Goal: Download file/media

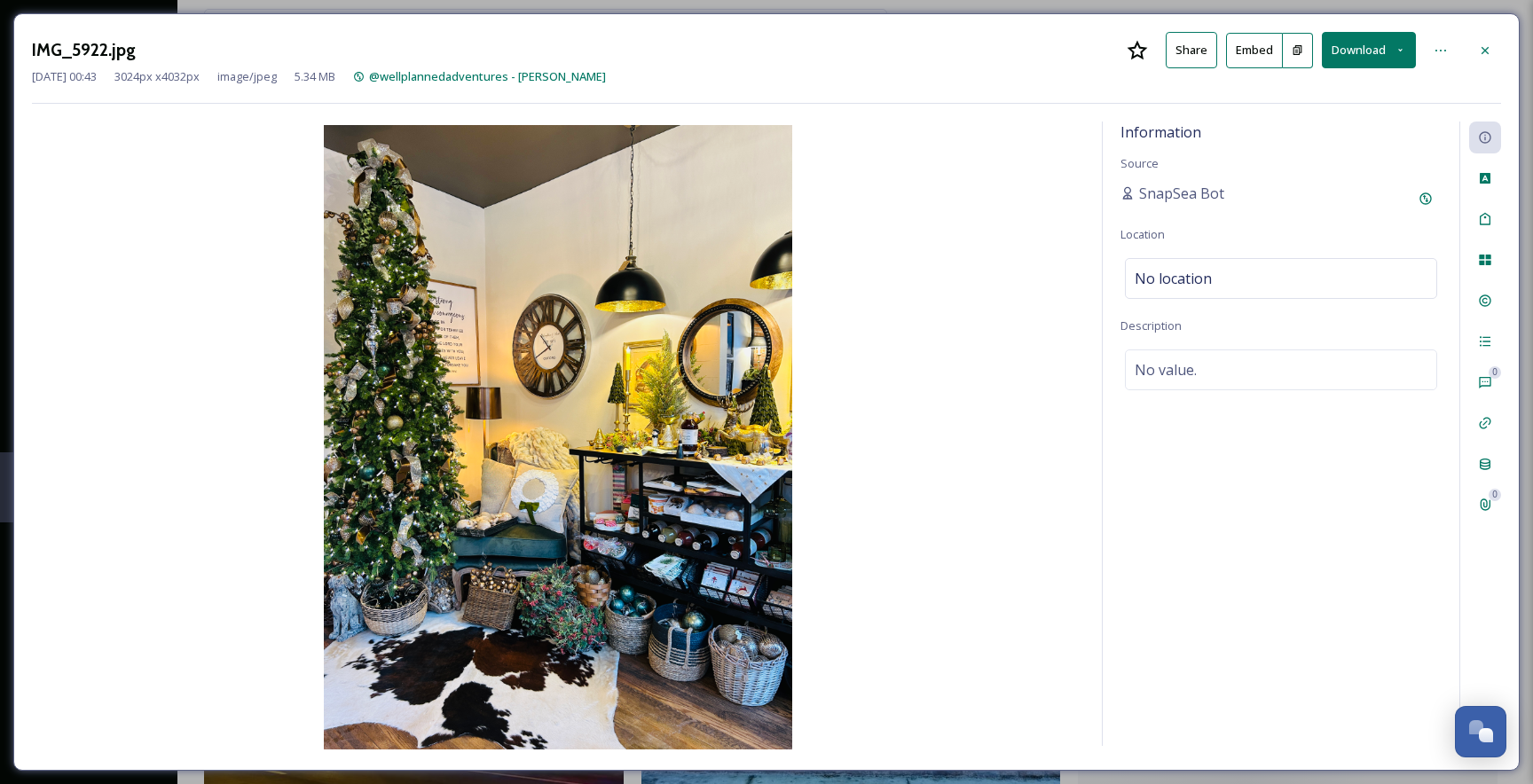
scroll to position [3522, 0]
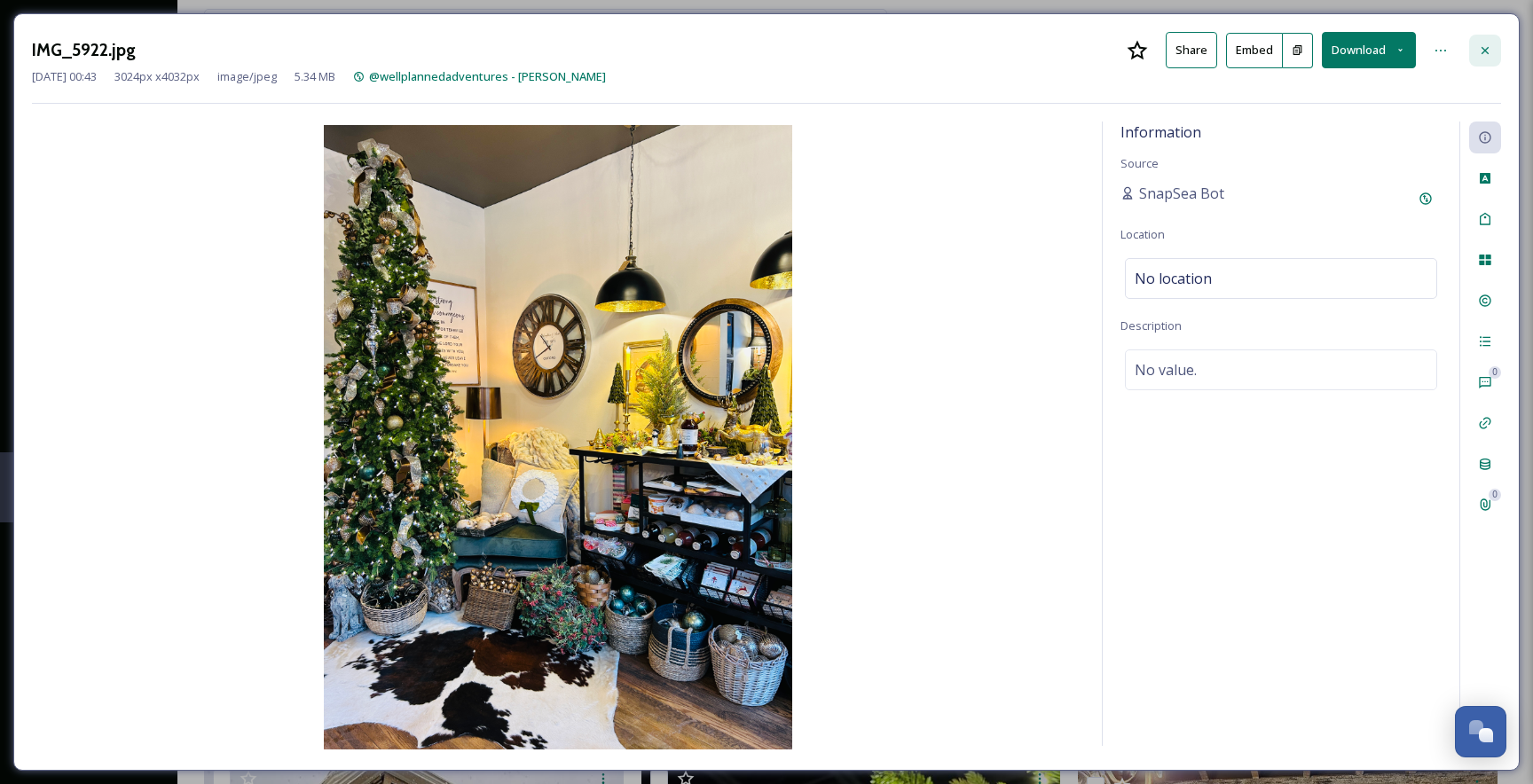
click at [1489, 47] on icon at bounding box center [1485, 51] width 15 height 15
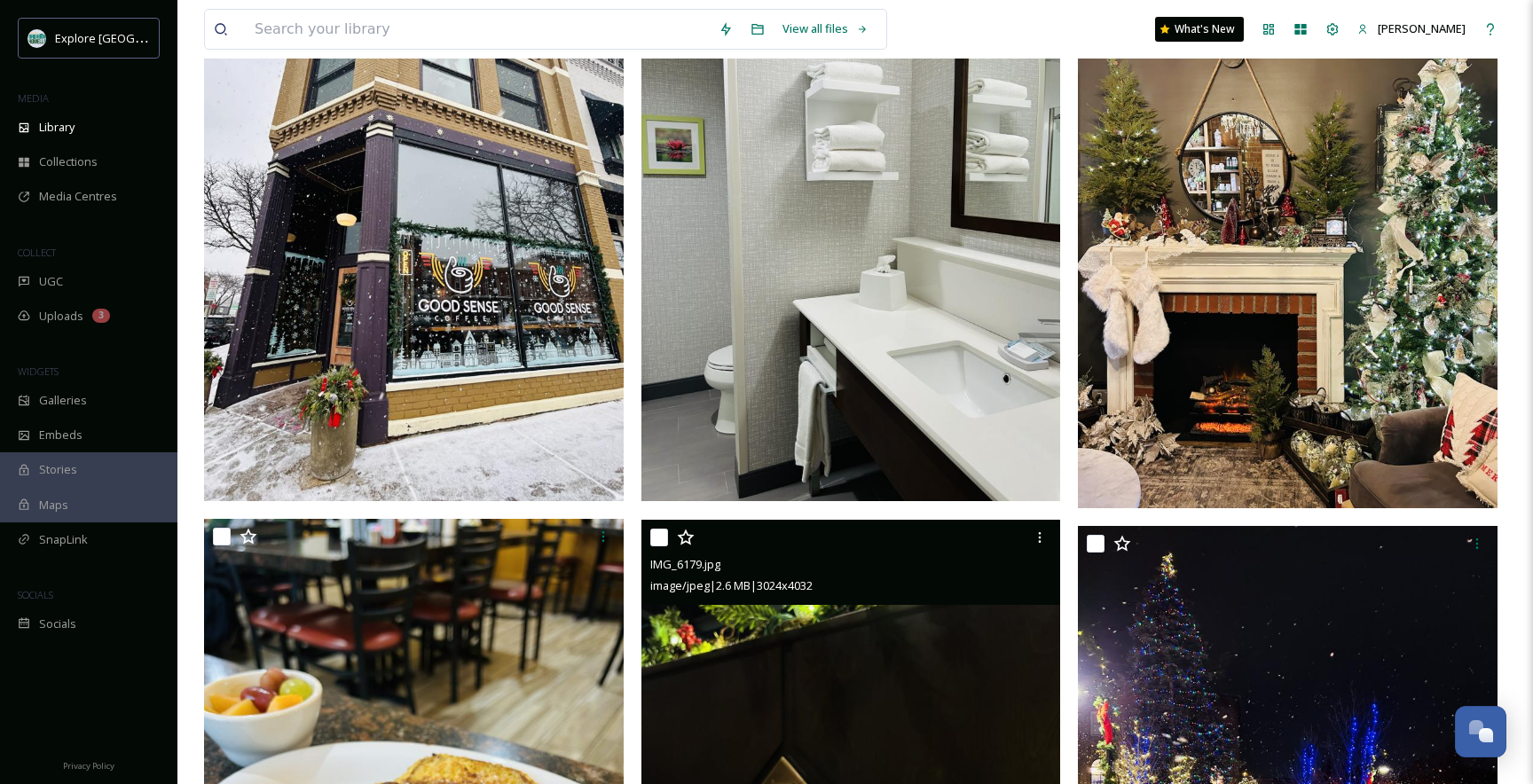
scroll to position [4330, 0]
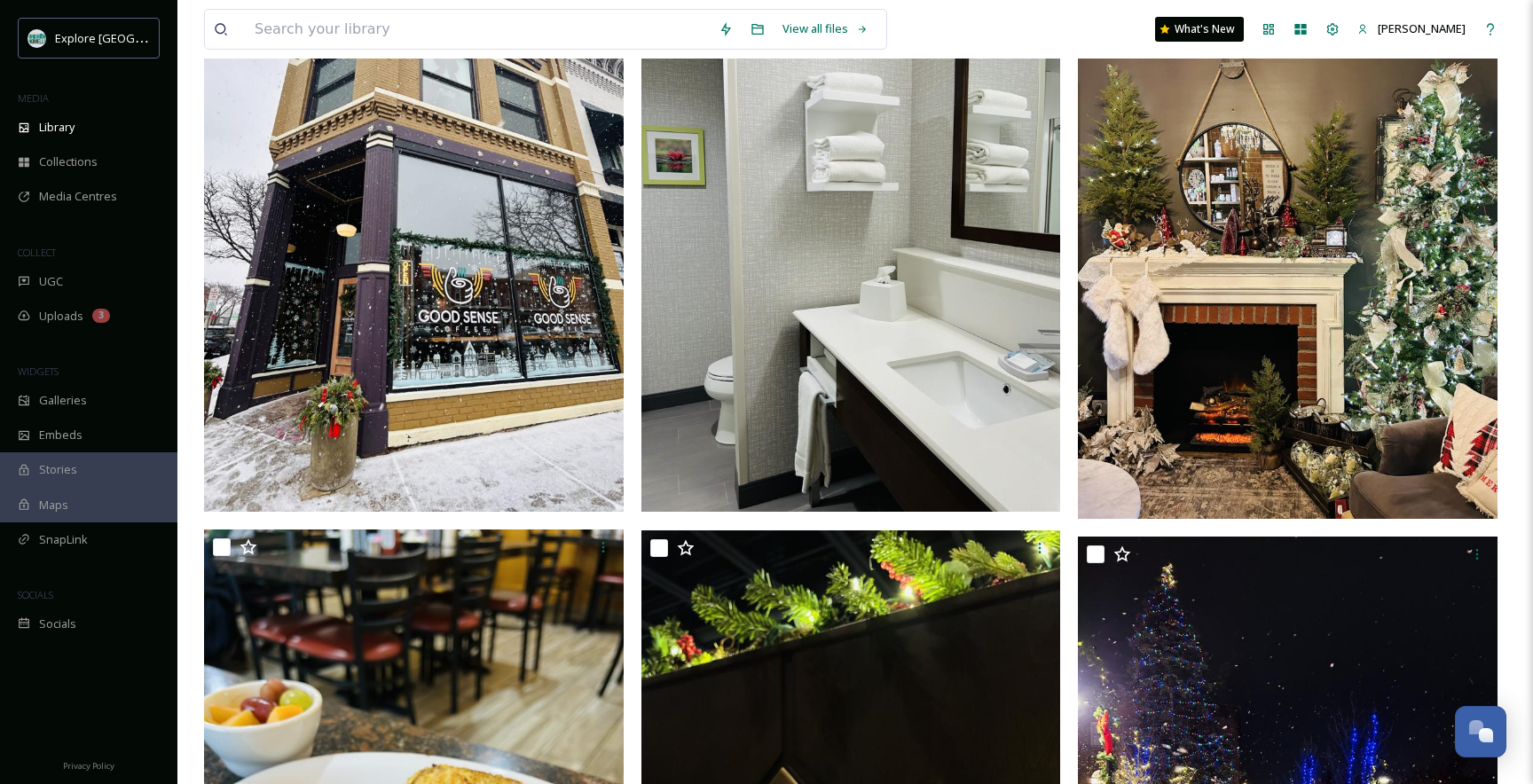
click at [1258, 325] on img at bounding box center [1288, 240] width 420 height 559
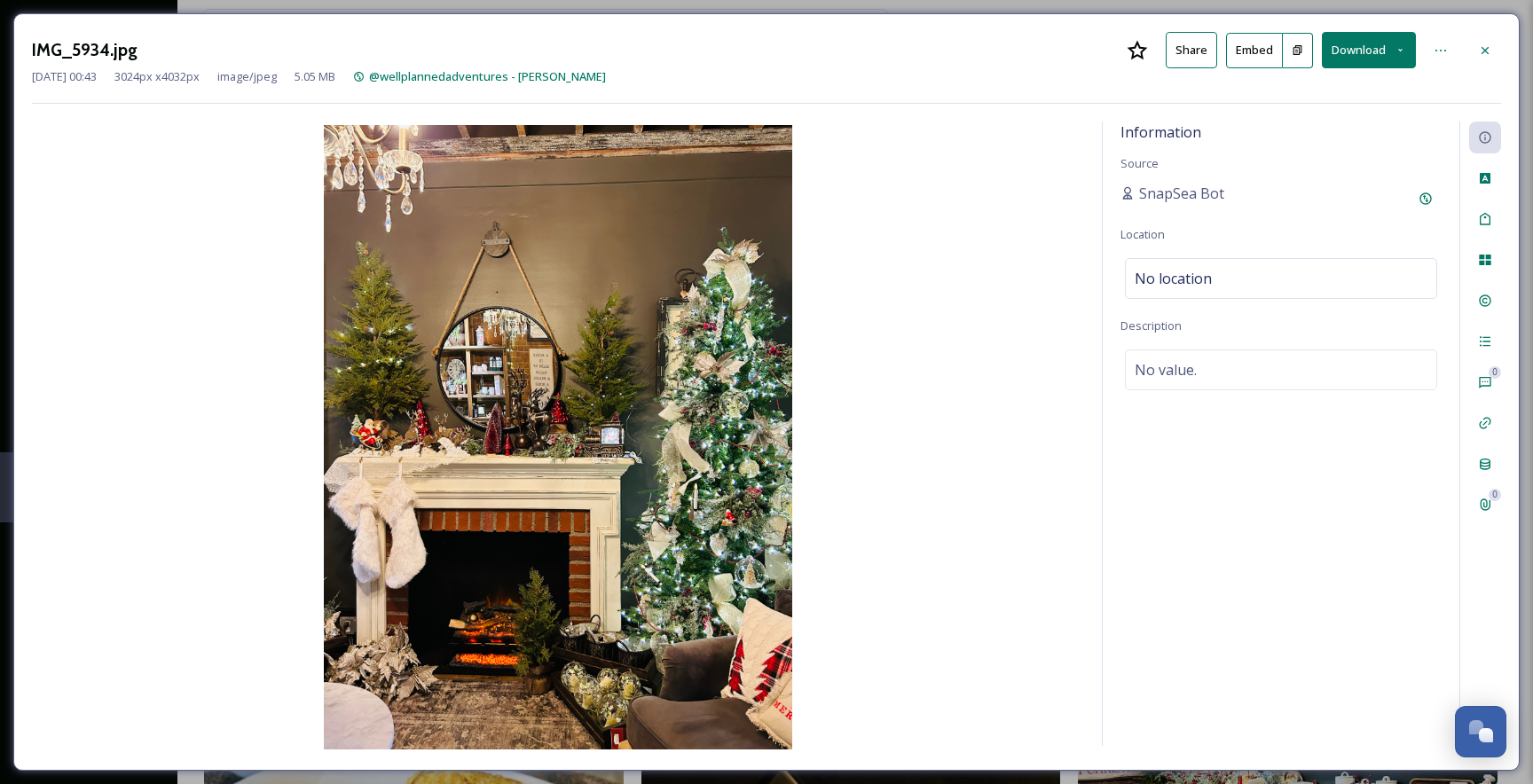
click at [513, 453] on img at bounding box center [558, 436] width 1052 height 624
click at [1391, 45] on button "Download" at bounding box center [1368, 50] width 94 height 36
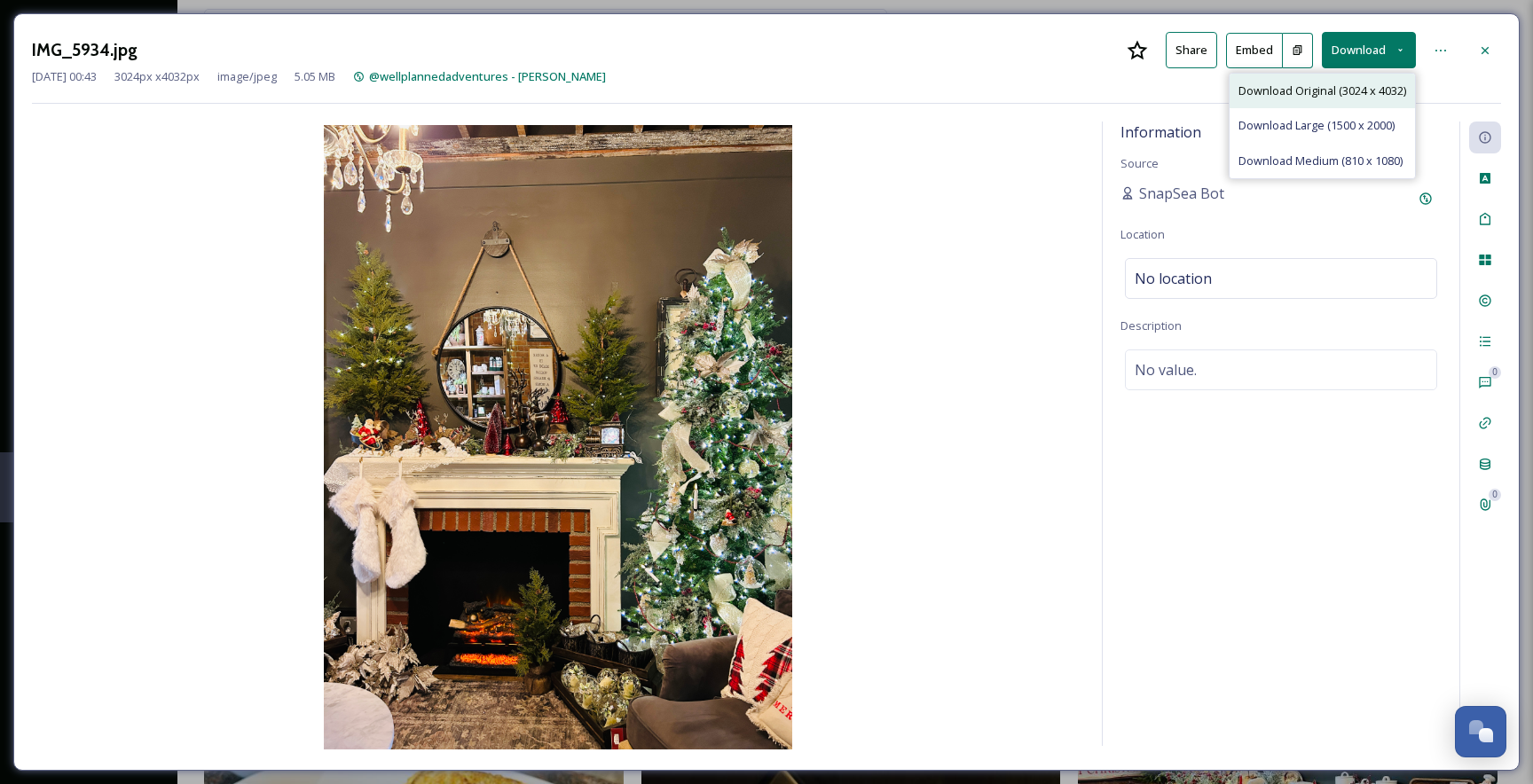
click at [1319, 99] on div "Download Original (3024 x 4032)" at bounding box center [1322, 92] width 185 height 35
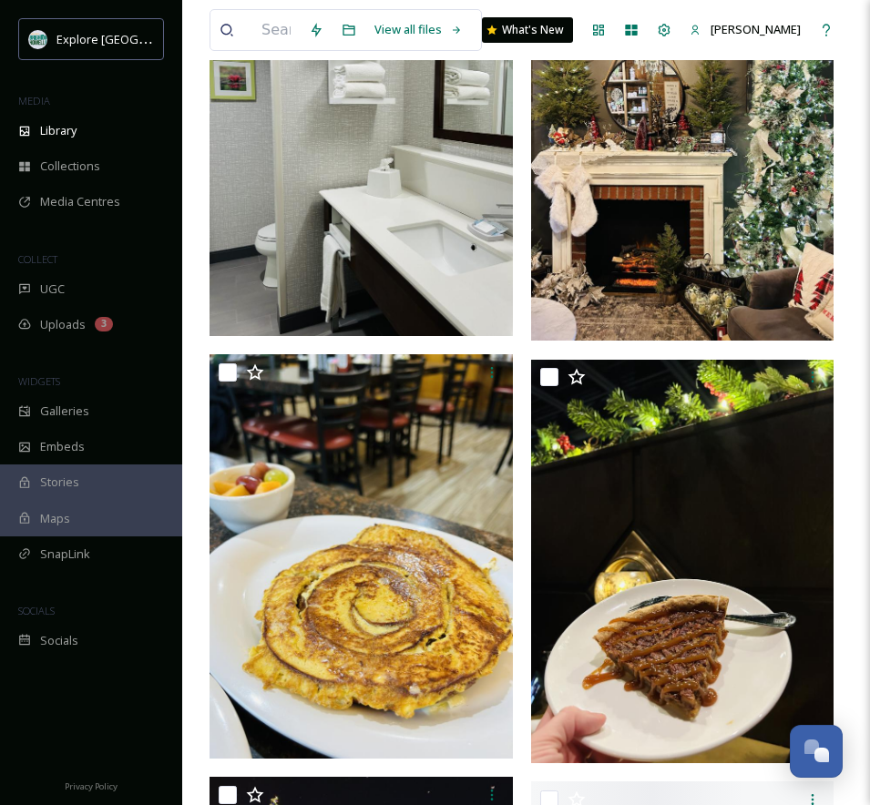
scroll to position [5088, 0]
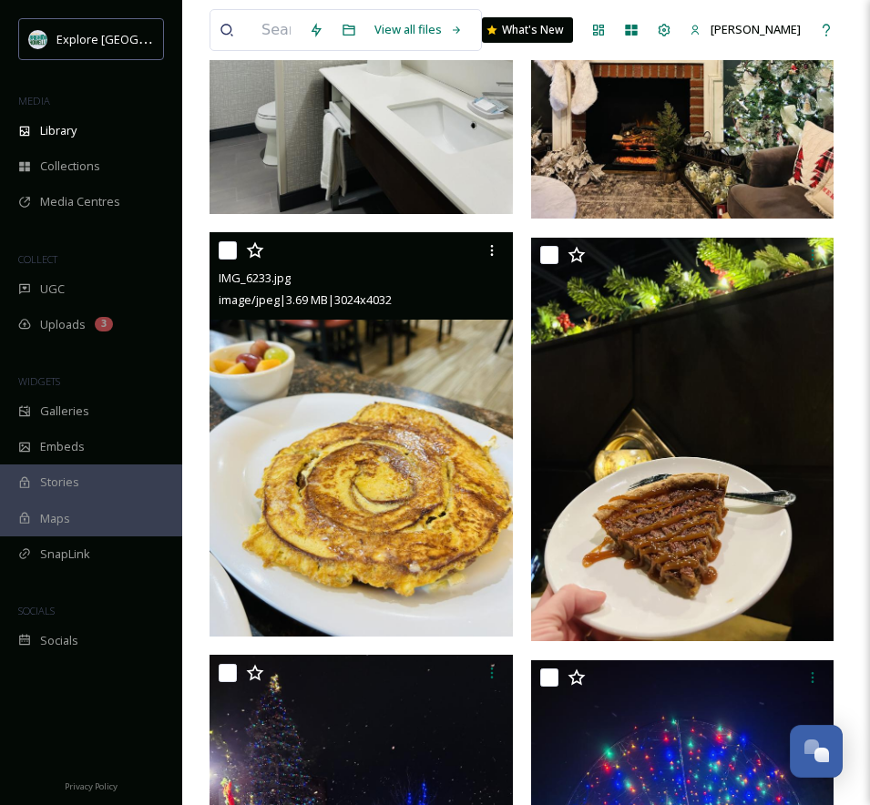
click at [383, 475] on img at bounding box center [361, 434] width 303 height 404
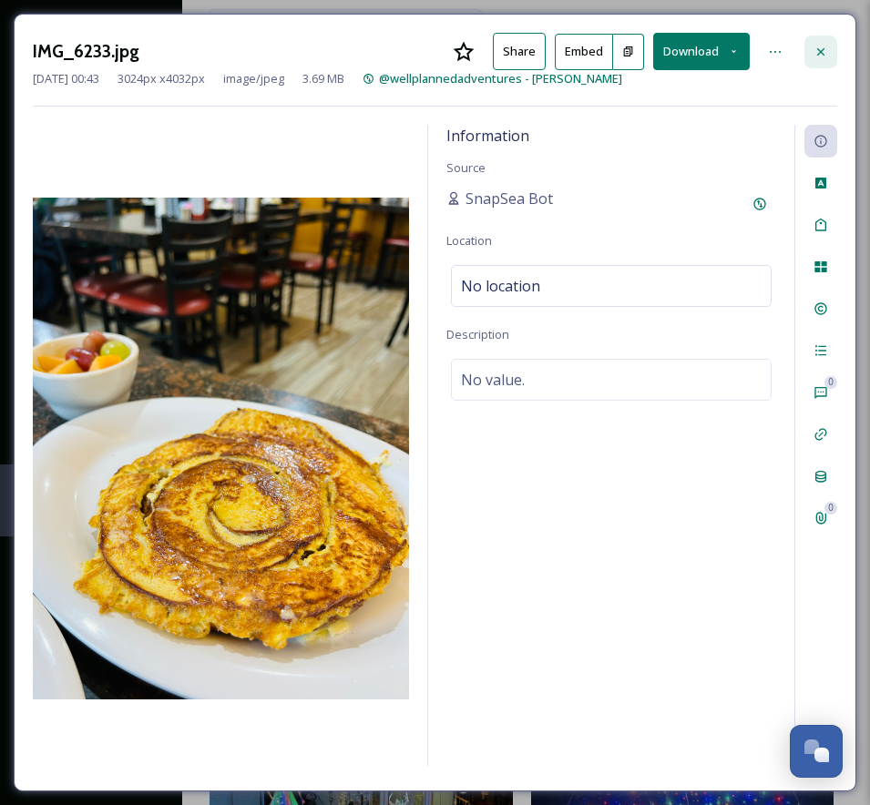
click at [826, 51] on icon at bounding box center [820, 52] width 15 height 15
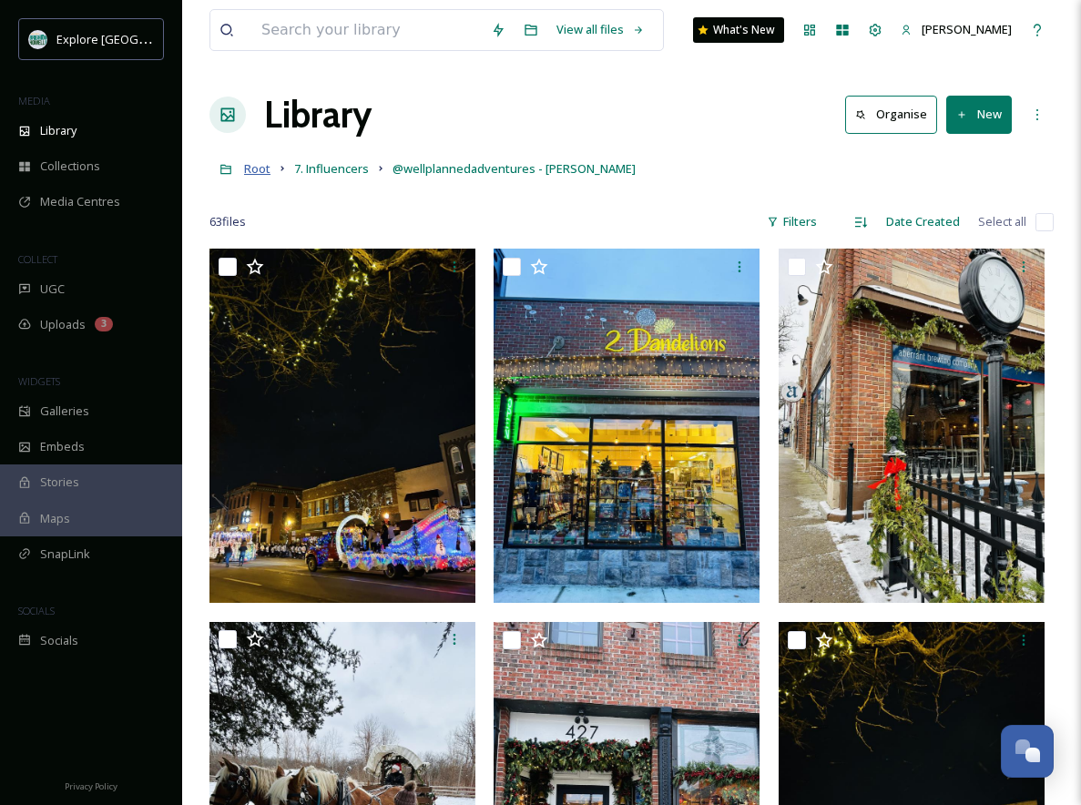
click at [255, 165] on span "Root" at bounding box center [257, 168] width 26 height 16
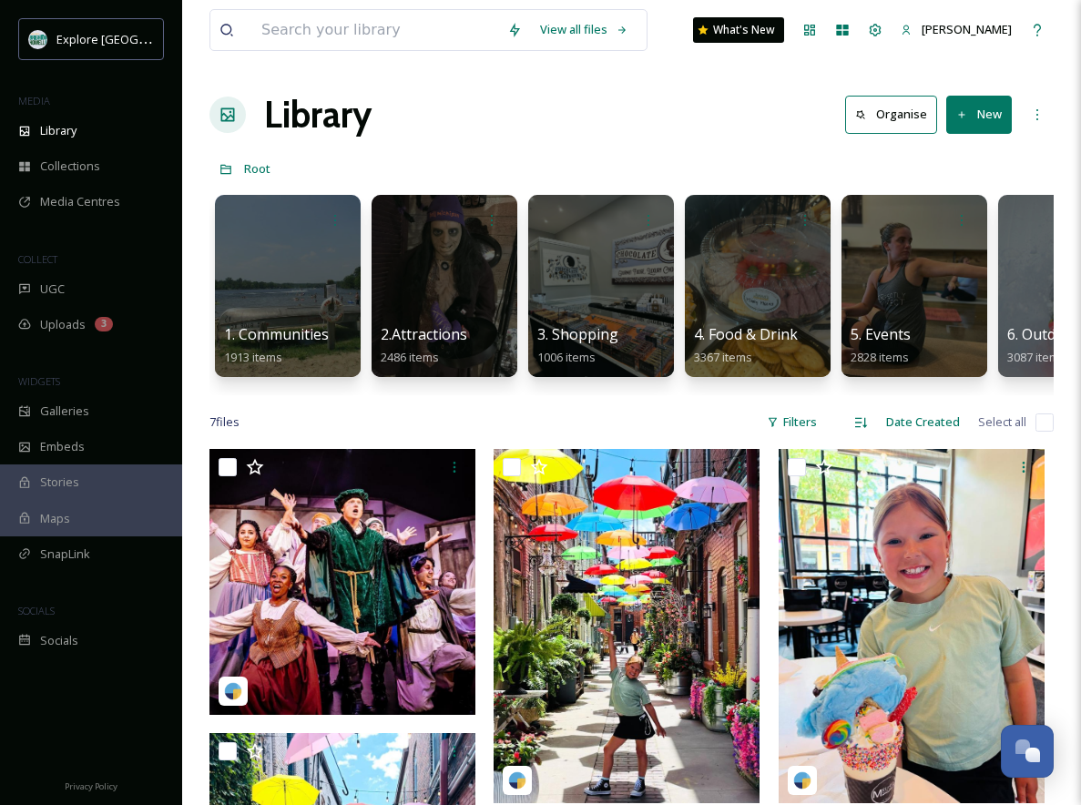
click at [598, 318] on div at bounding box center [601, 286] width 146 height 182
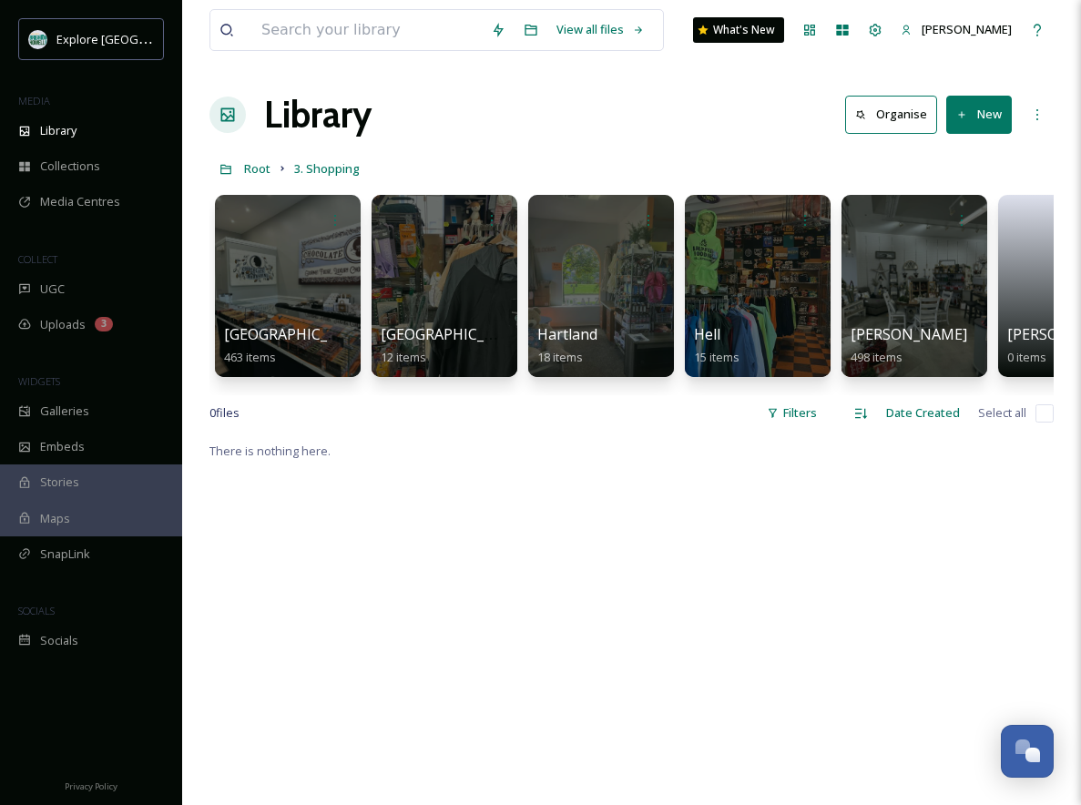
scroll to position [0, 96]
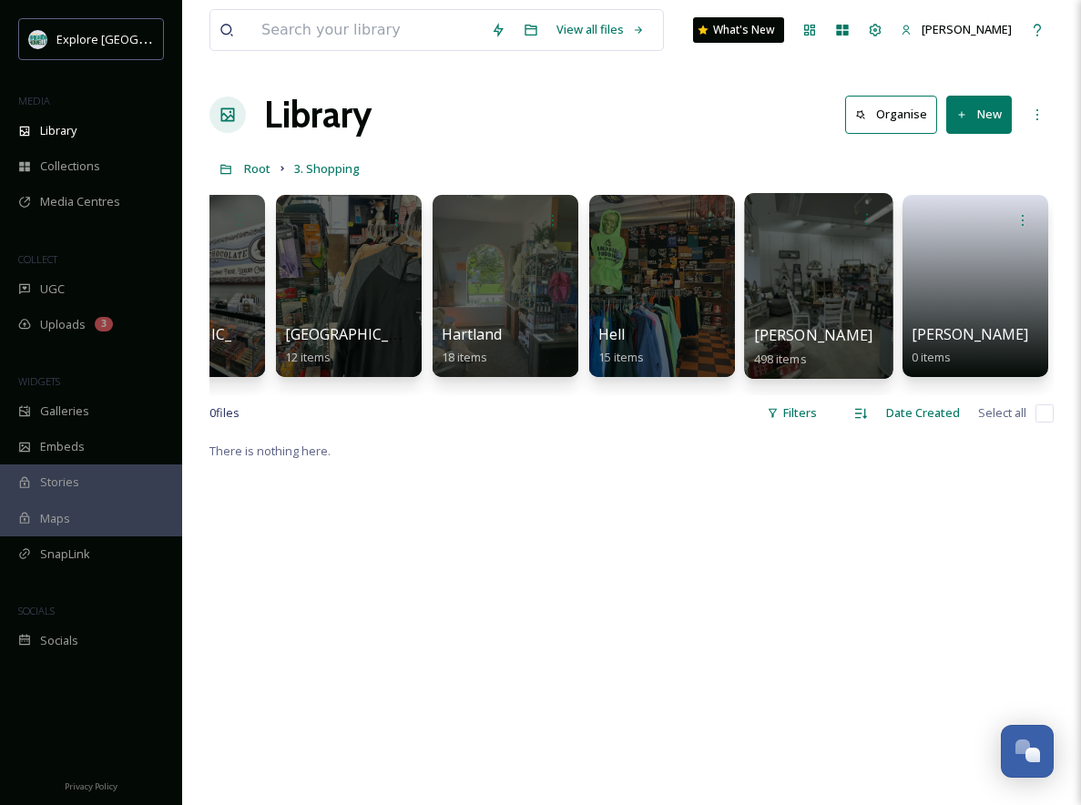
click at [792, 286] on div at bounding box center [818, 286] width 148 height 186
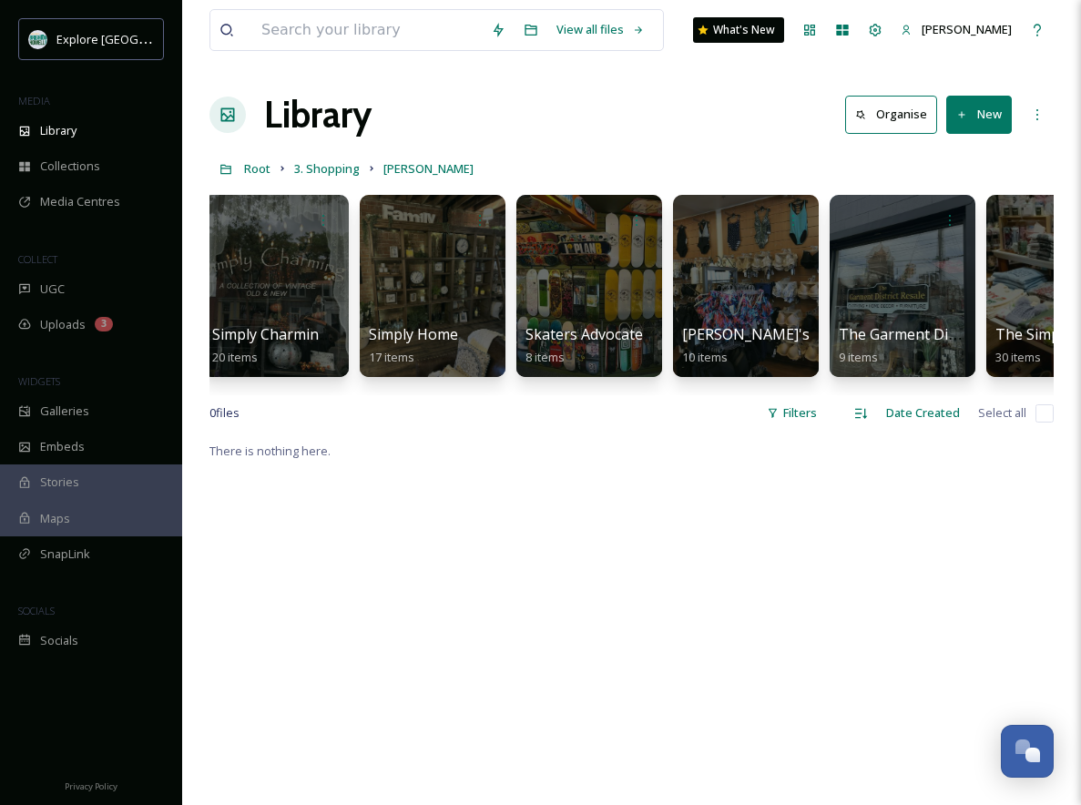
scroll to position [0, 2550]
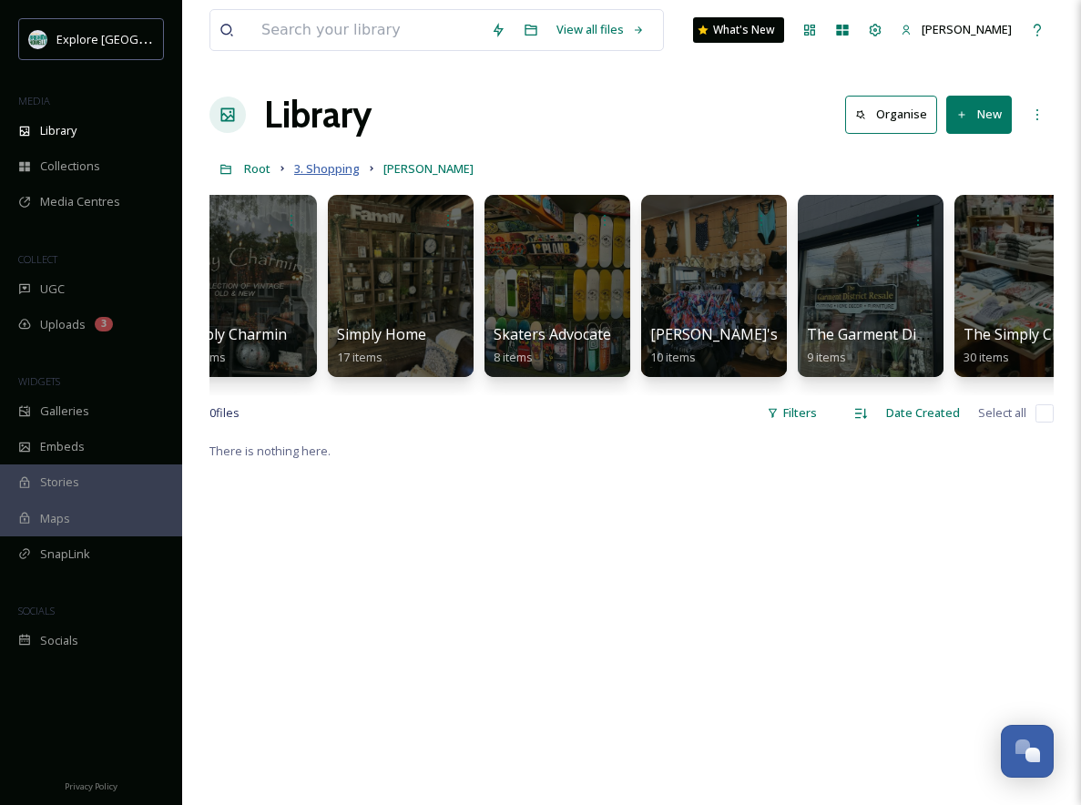
click at [322, 165] on span "3. Shopping" at bounding box center [327, 168] width 66 height 16
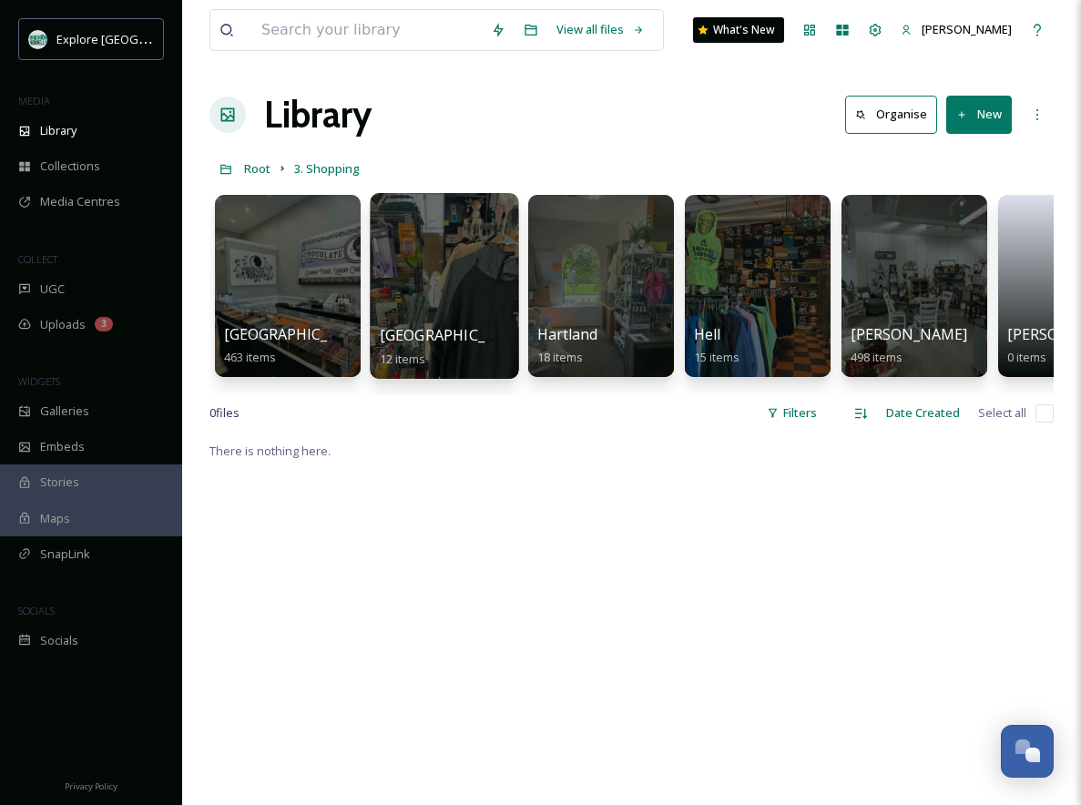
click at [476, 253] on div at bounding box center [444, 286] width 148 height 186
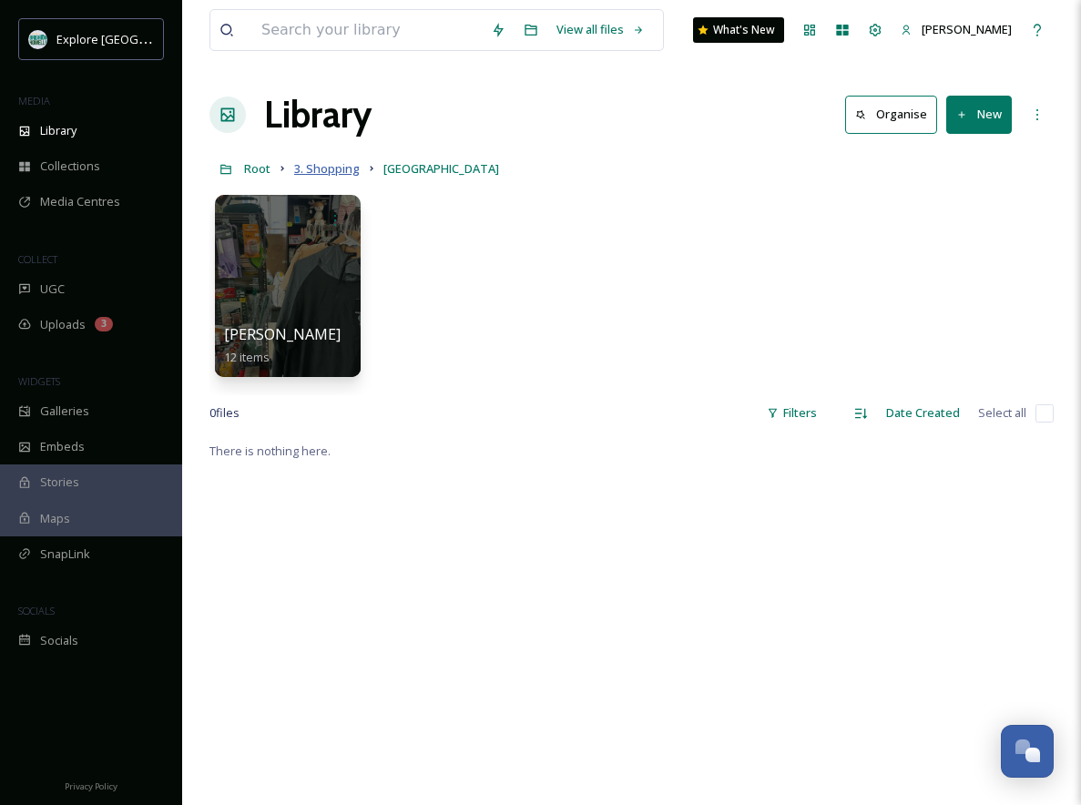
click at [344, 168] on span "3. Shopping" at bounding box center [327, 168] width 66 height 16
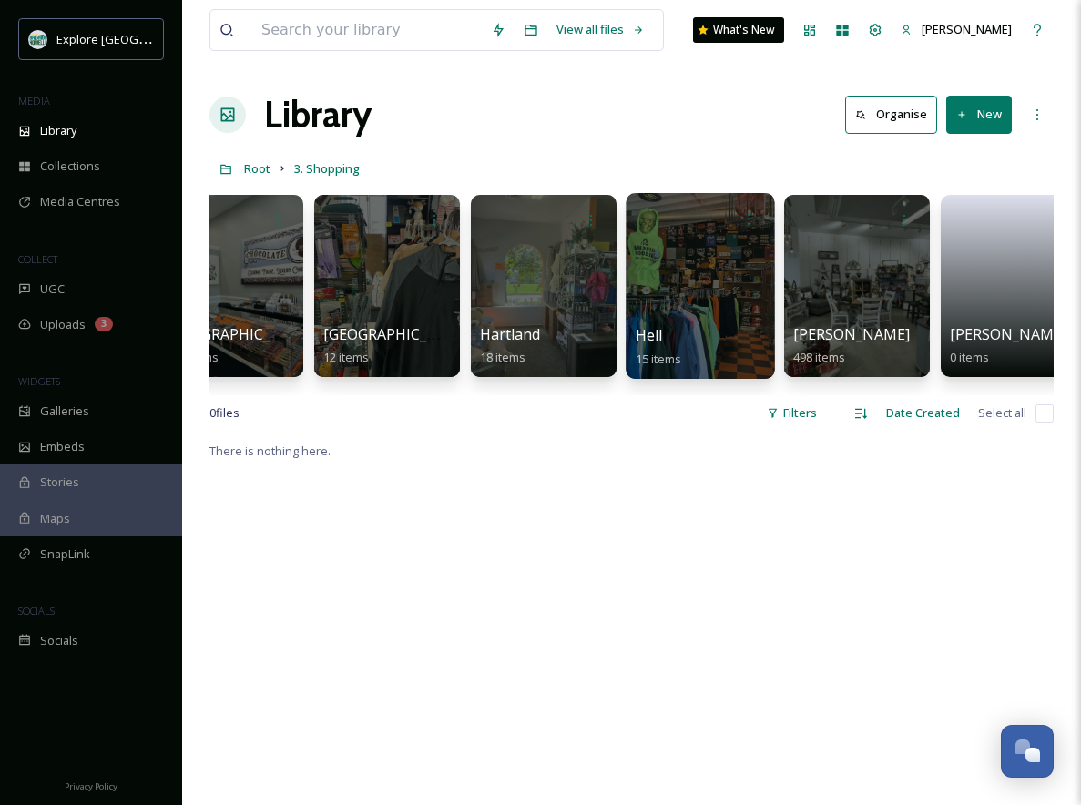
scroll to position [0, 30]
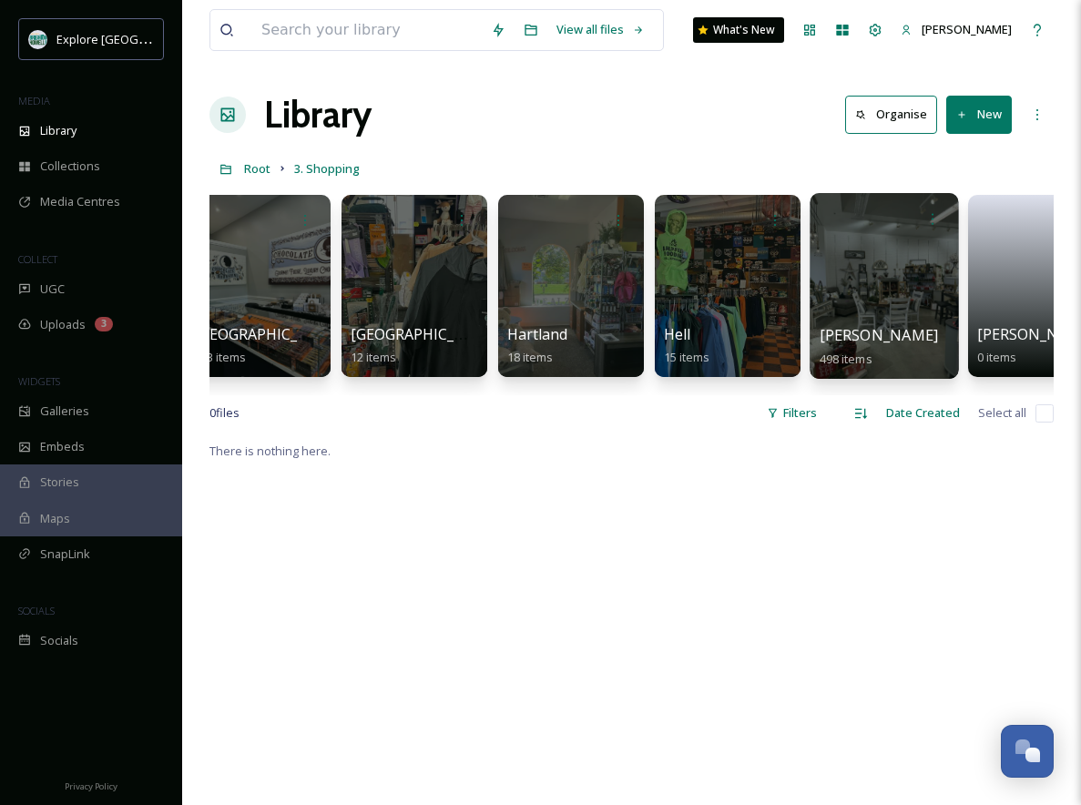
click at [833, 282] on div at bounding box center [884, 286] width 148 height 186
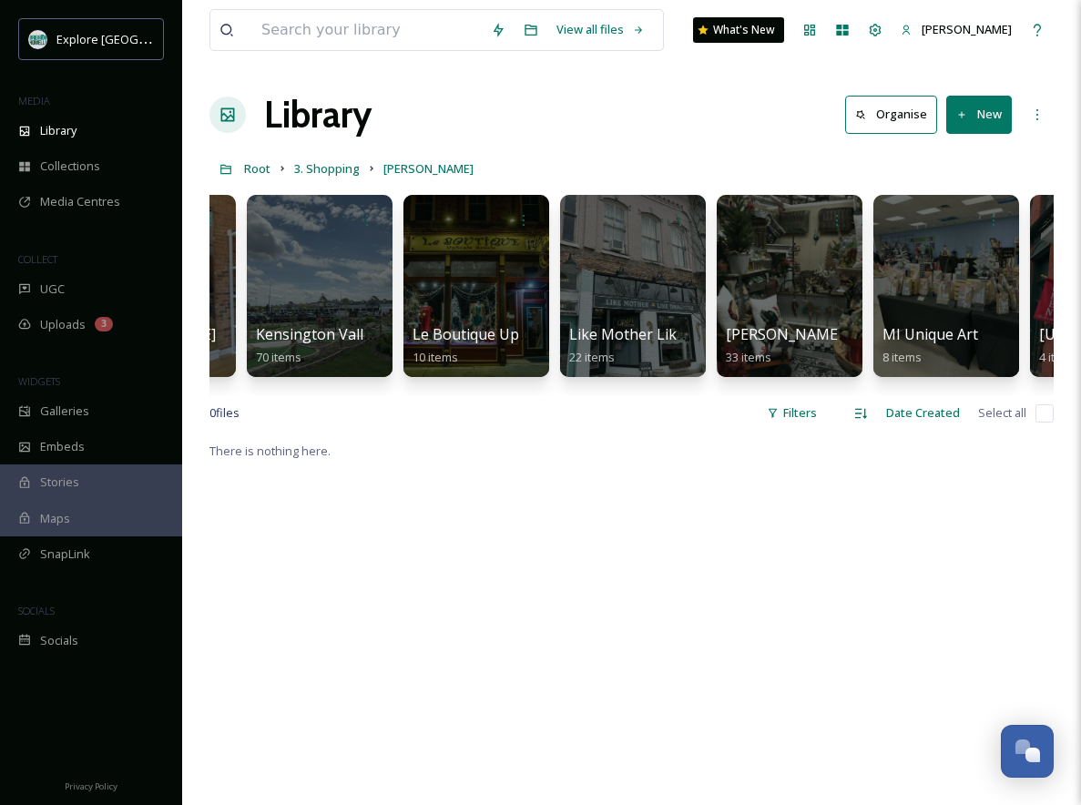
scroll to position [0, 1431]
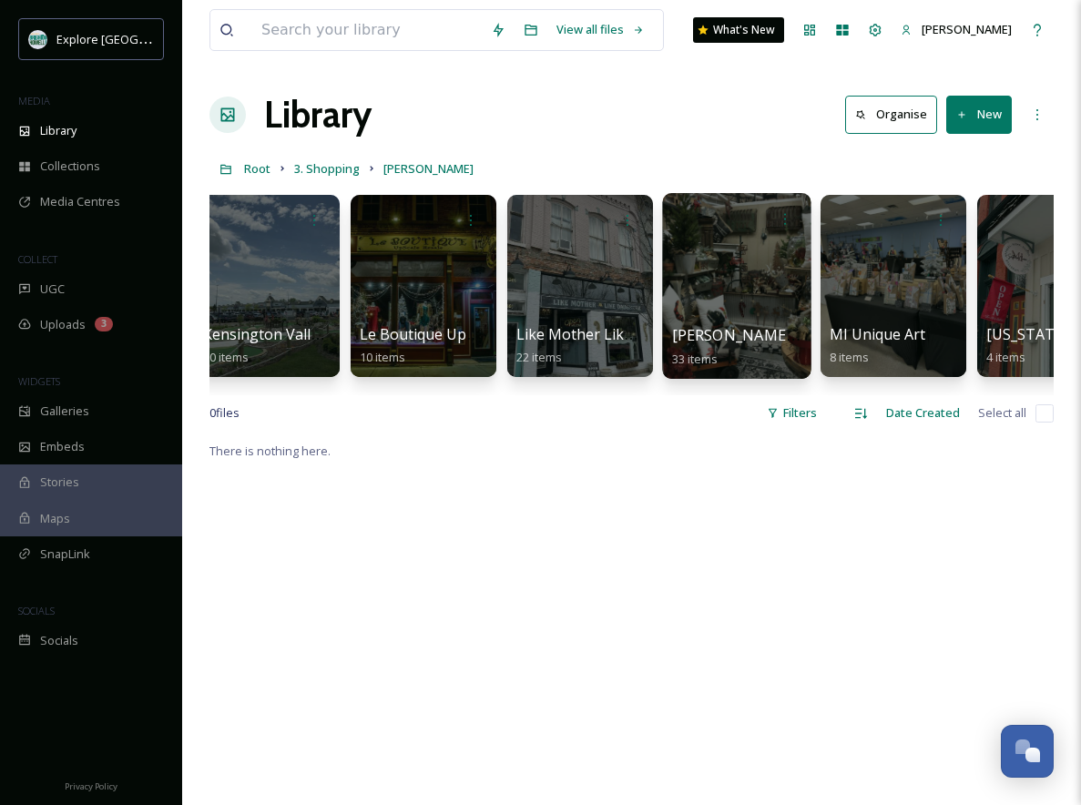
click at [717, 296] on div at bounding box center [736, 286] width 148 height 186
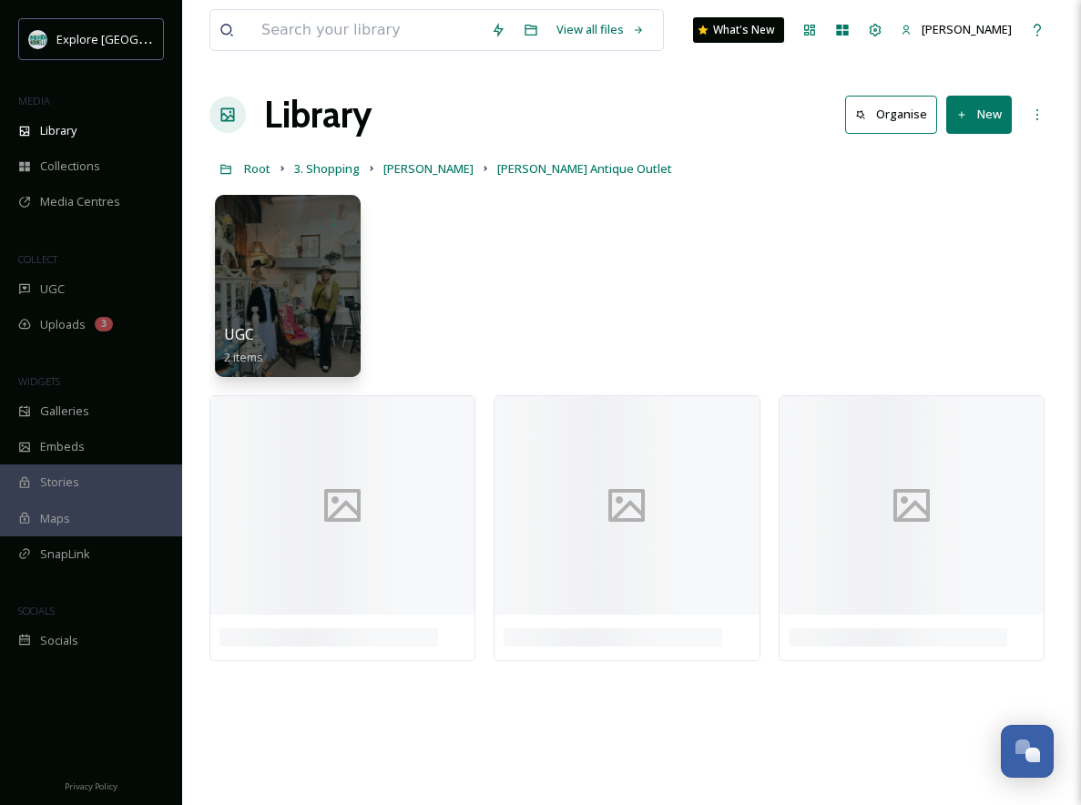
click at [467, 287] on div "UGC 2 items" at bounding box center [632, 291] width 844 height 210
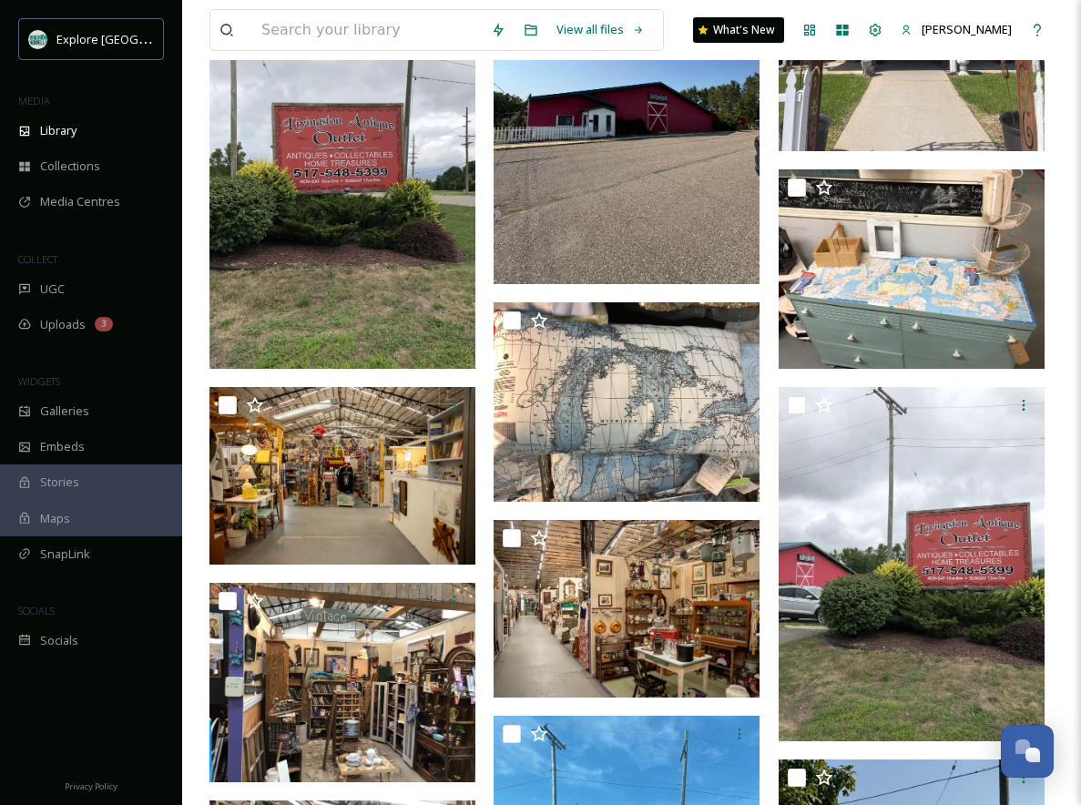
scroll to position [2578, 0]
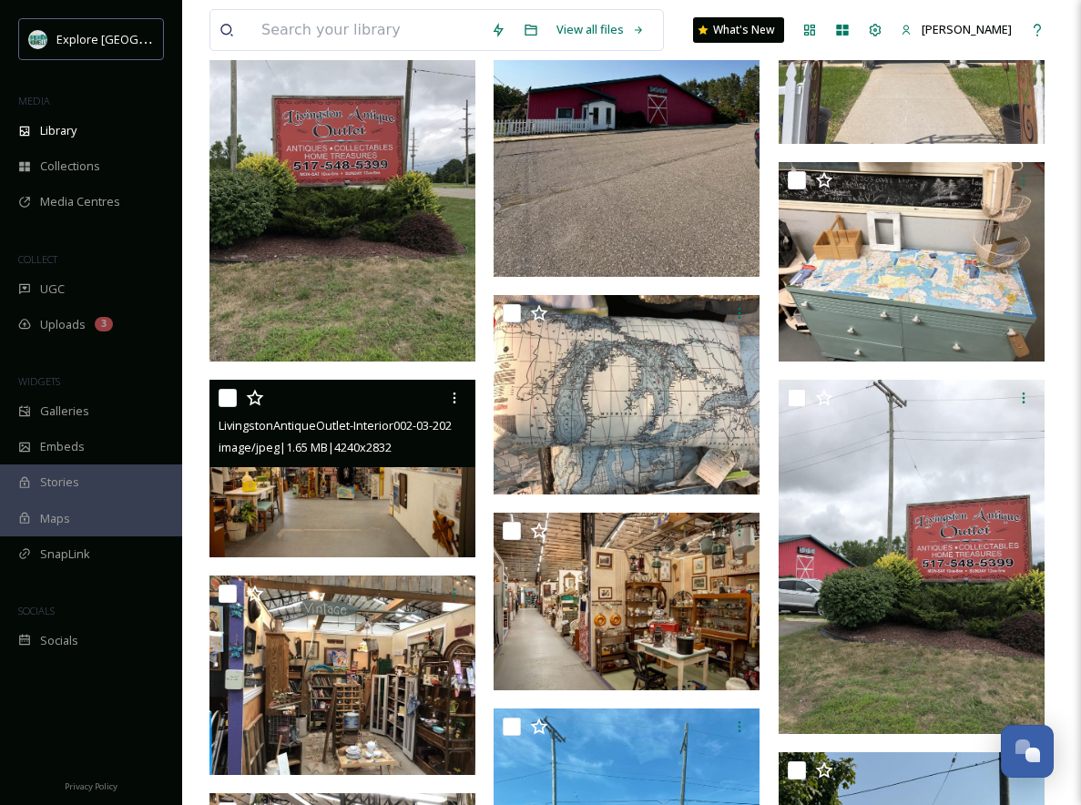
click at [321, 482] on img at bounding box center [343, 469] width 266 height 178
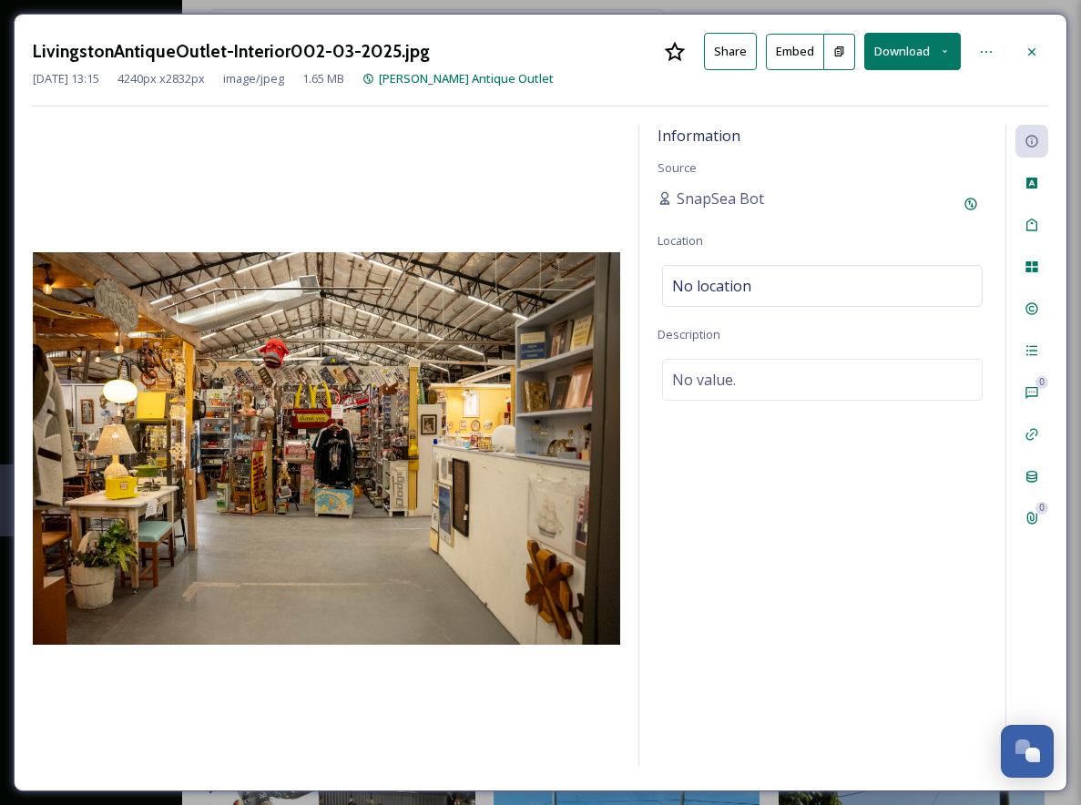
click at [830, 56] on button at bounding box center [839, 52] width 31 height 36
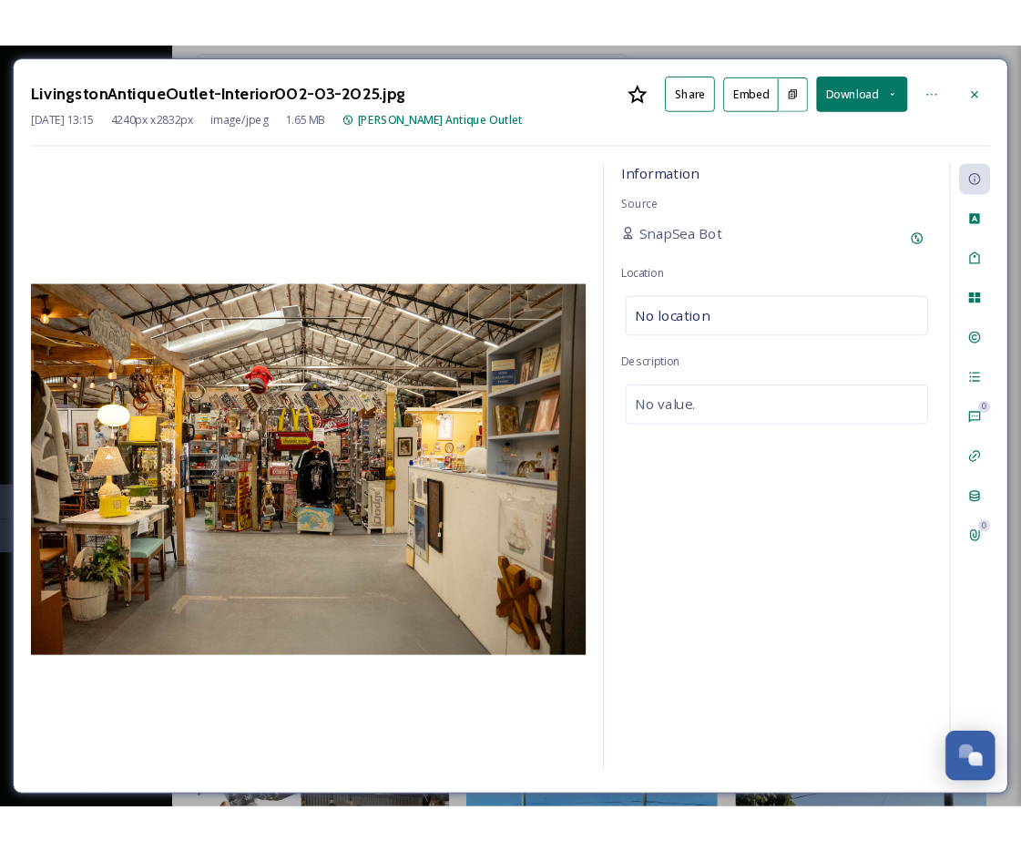
scroll to position [2426, 0]
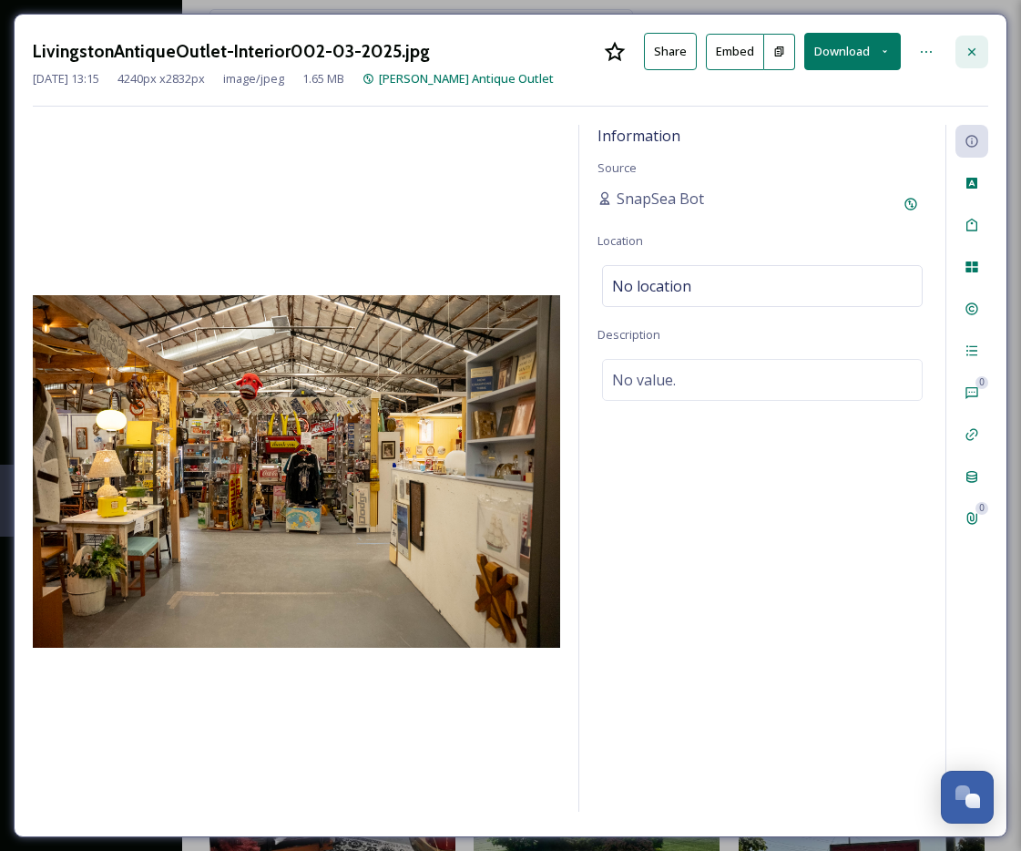
click at [969, 51] on icon at bounding box center [972, 52] width 15 height 15
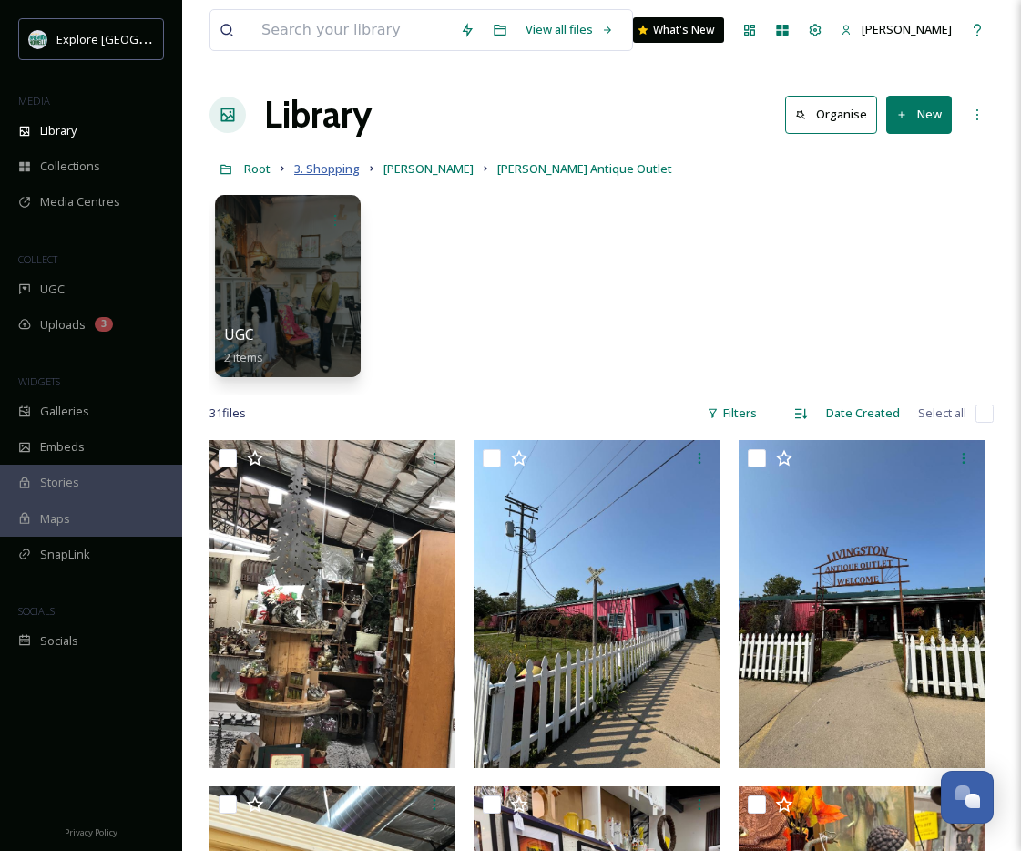
click at [340, 162] on span "3. Shopping" at bounding box center [327, 168] width 66 height 16
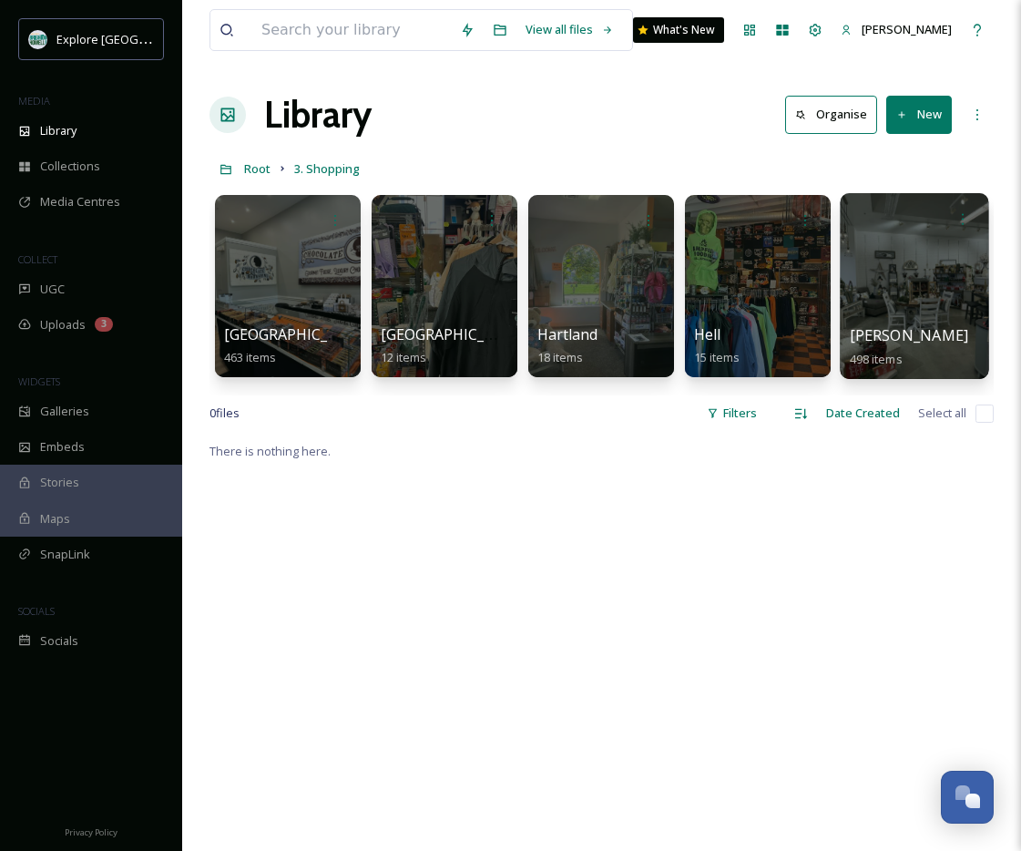
click at [888, 281] on div at bounding box center [914, 286] width 148 height 186
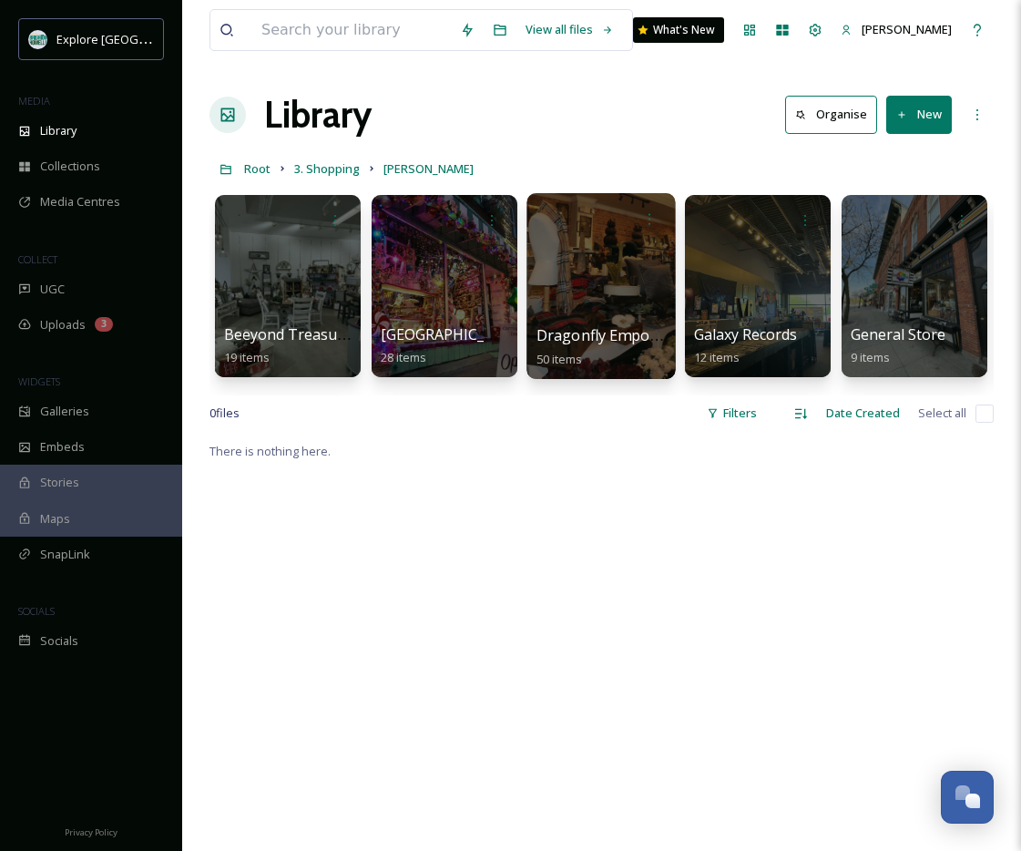
click at [596, 291] on div at bounding box center [600, 286] width 148 height 186
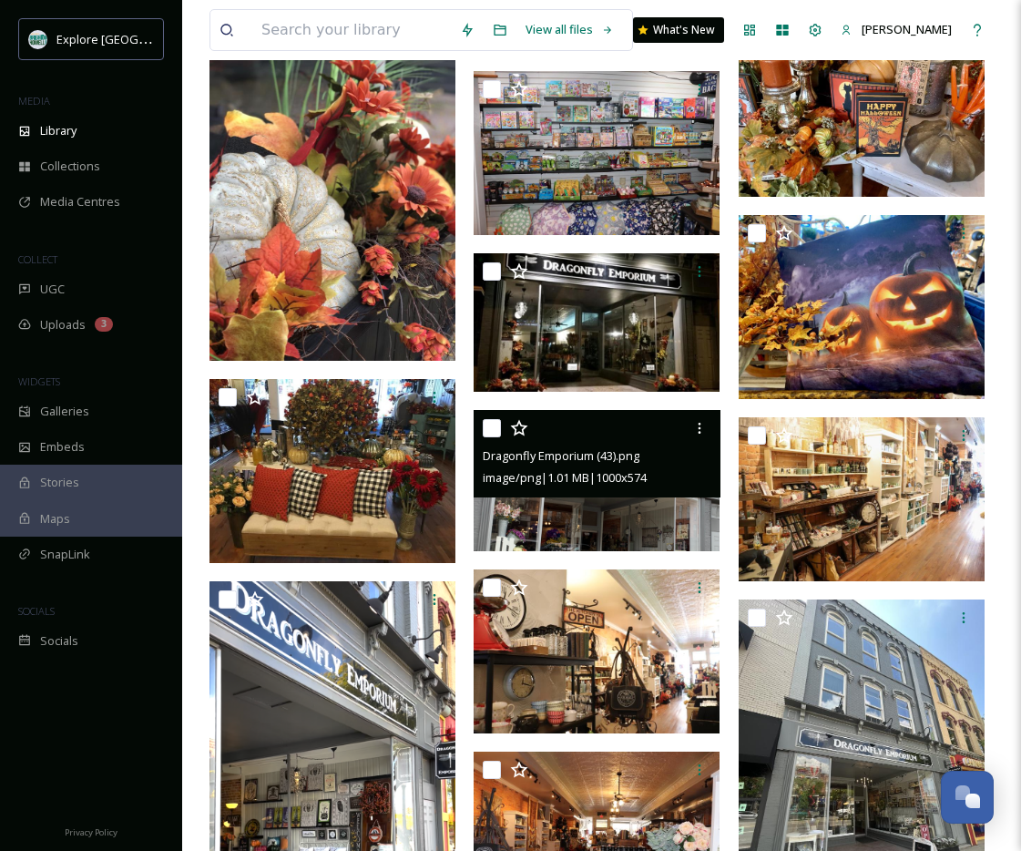
scroll to position [1463, 0]
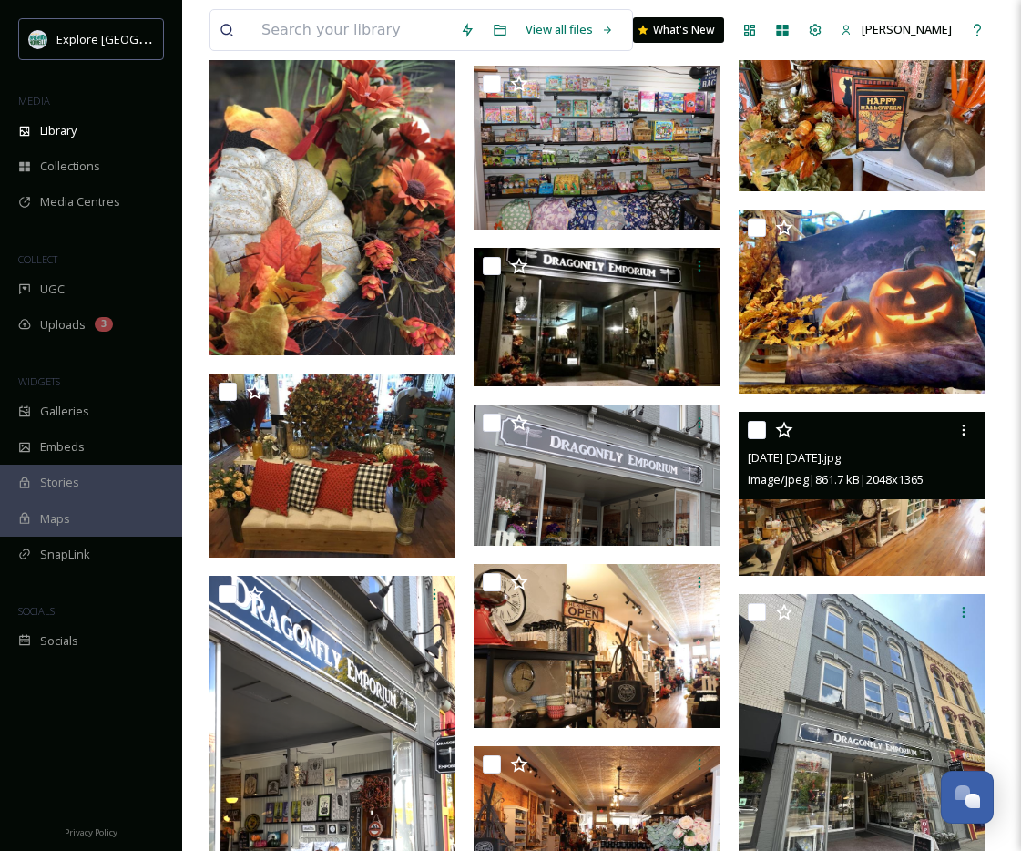
click at [838, 486] on span "image/jpeg | 861.7 kB | 2048 x 1365" at bounding box center [836, 479] width 176 height 16
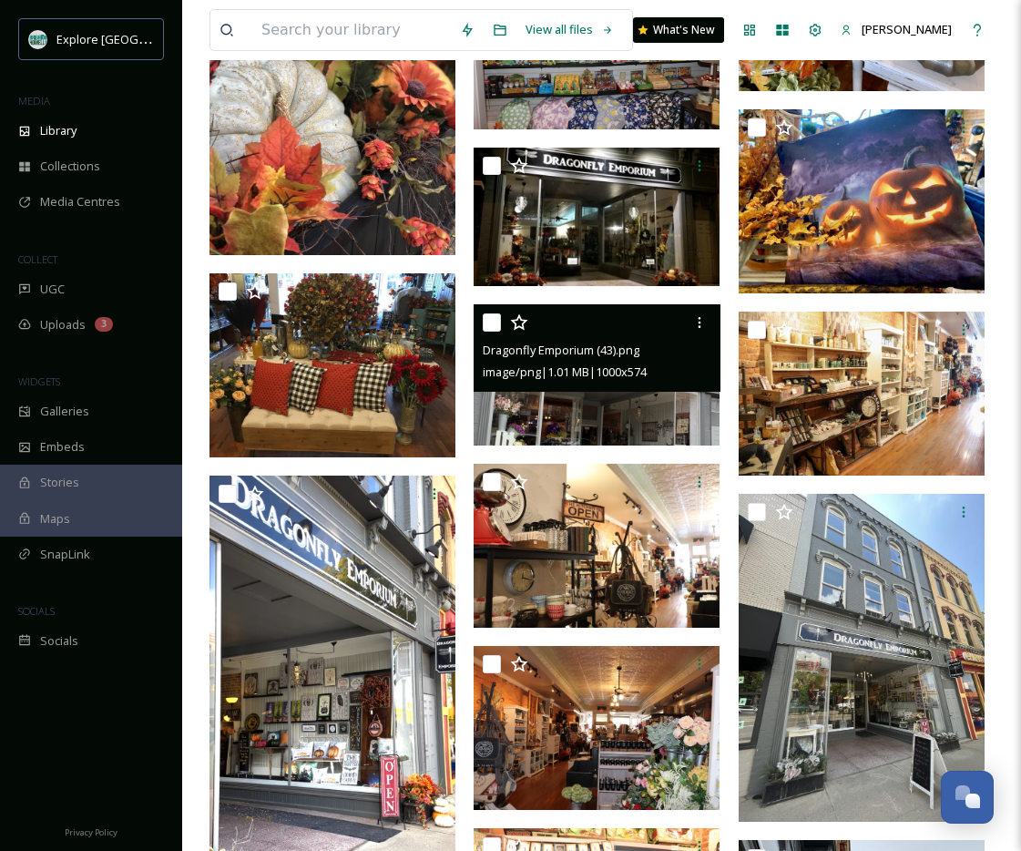
scroll to position [1700, 0]
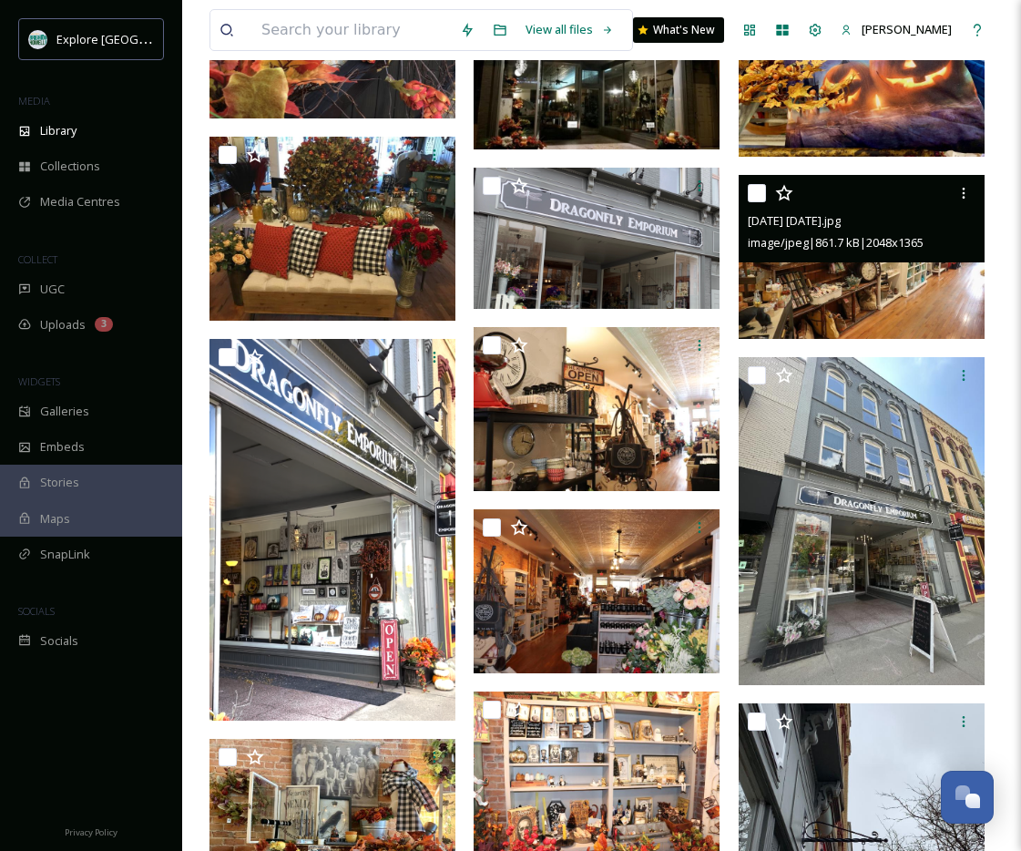
click at [811, 260] on div "[DATE] [DATE].jpg image/jpeg | 861.7 kB | 2048 x 1365" at bounding box center [862, 218] width 246 height 87
click at [799, 323] on img at bounding box center [862, 257] width 246 height 164
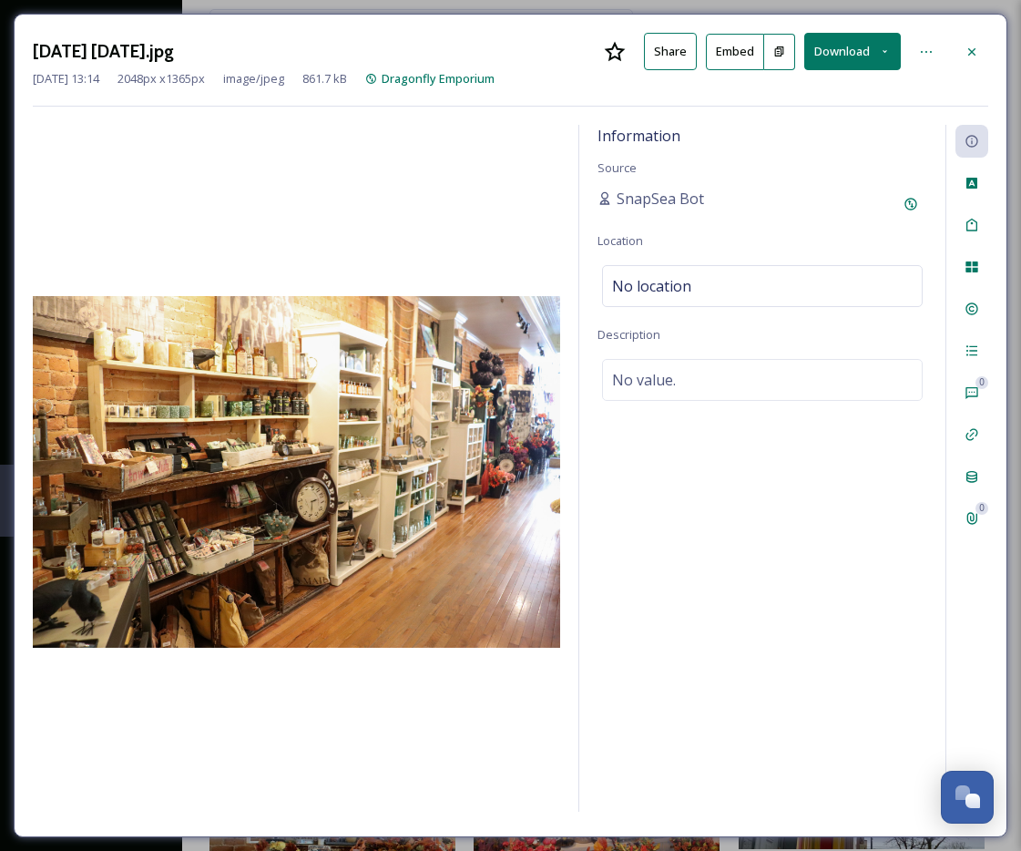
click at [780, 53] on icon at bounding box center [779, 52] width 12 height 12
